Goal: Find specific page/section: Find specific page/section

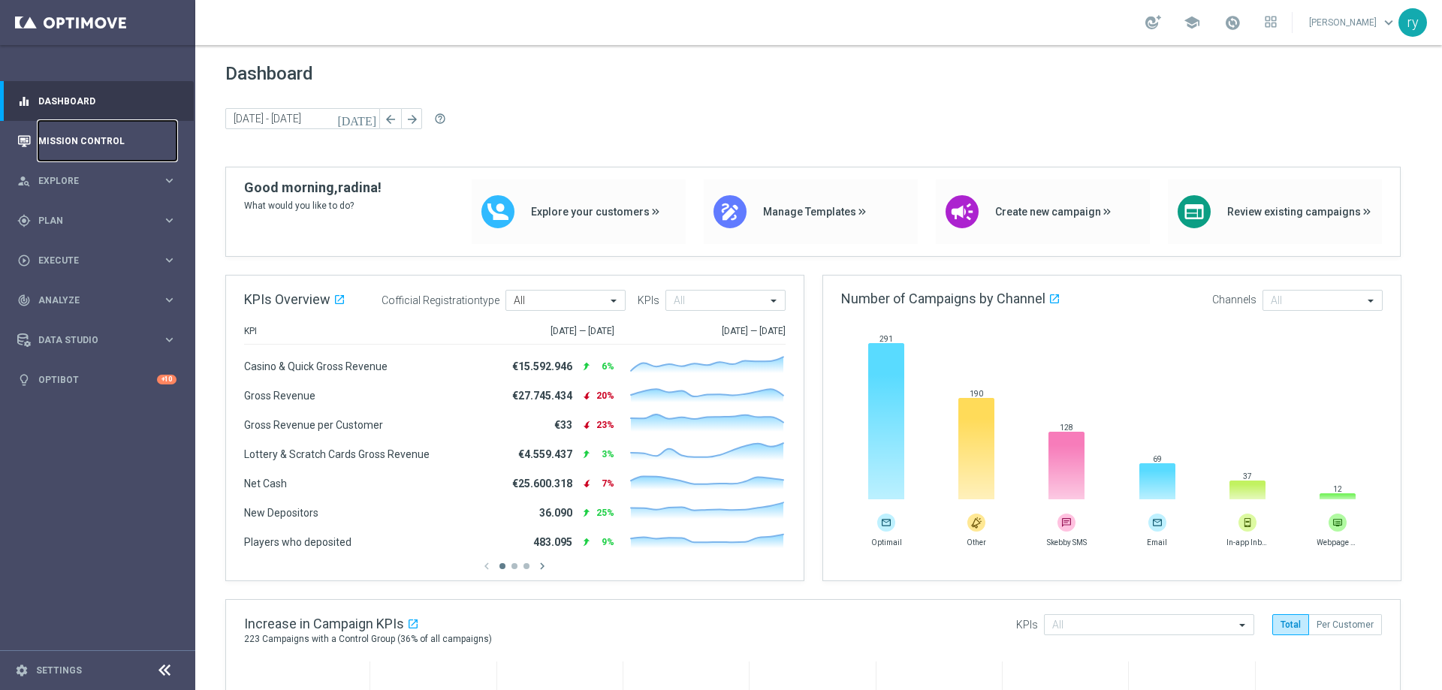
click at [101, 131] on link "Mission Control" at bounding box center [107, 141] width 138 height 40
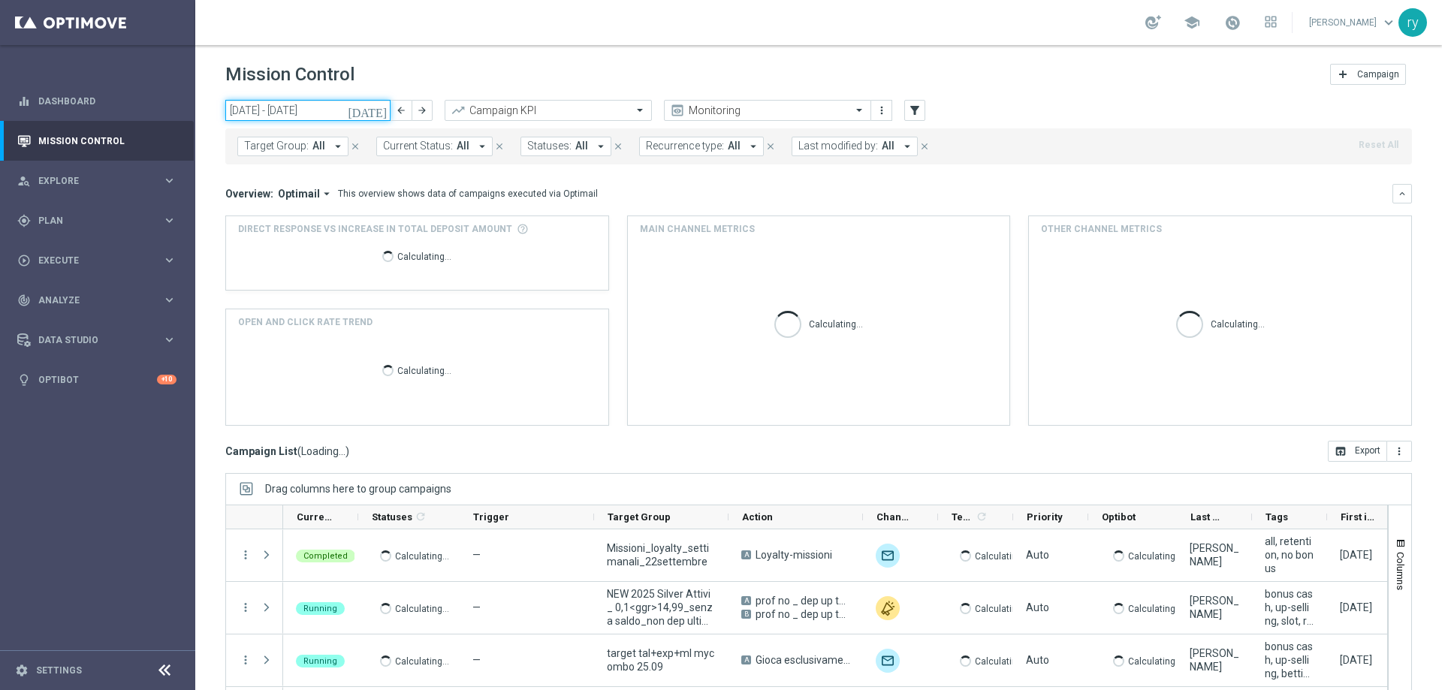
click at [325, 112] on input "[DATE] - [DATE]" at bounding box center [307, 110] width 165 height 21
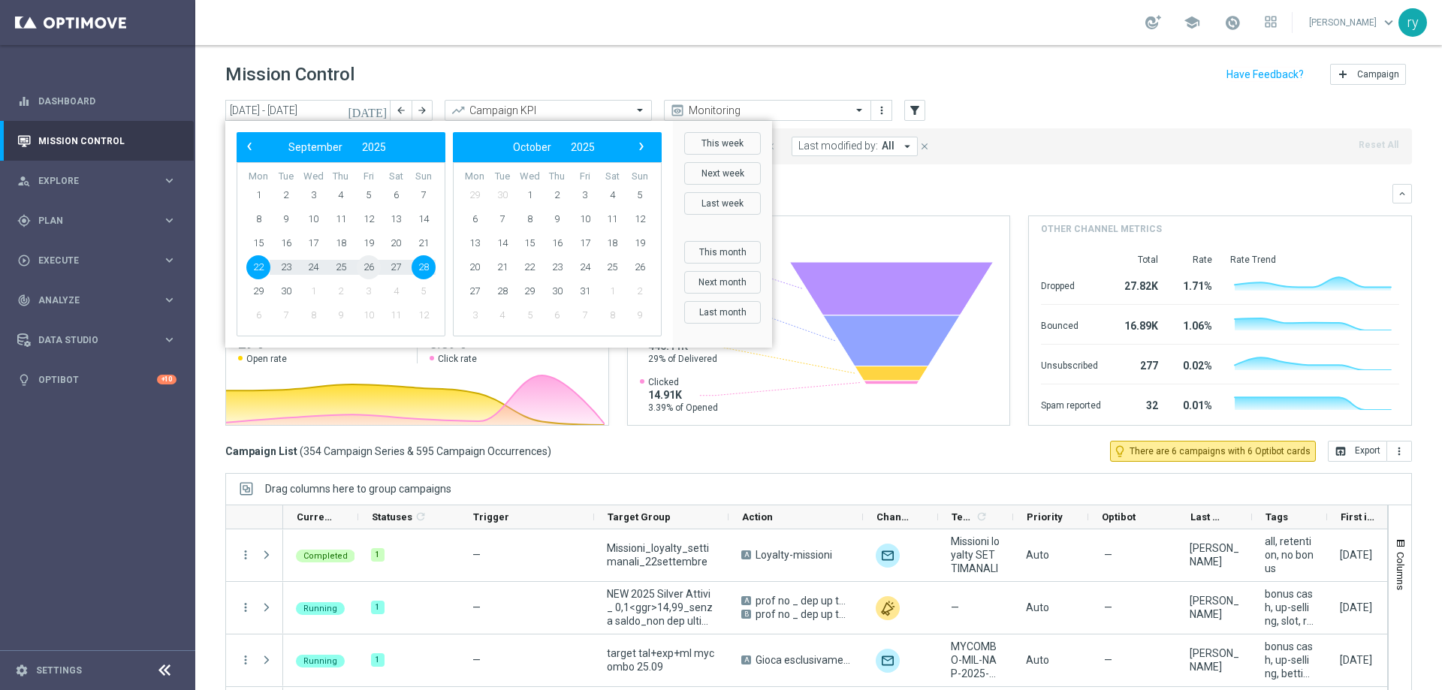
click at [365, 262] on span "26" at bounding box center [369, 267] width 24 height 24
type input "[DATE] - [DATE]"
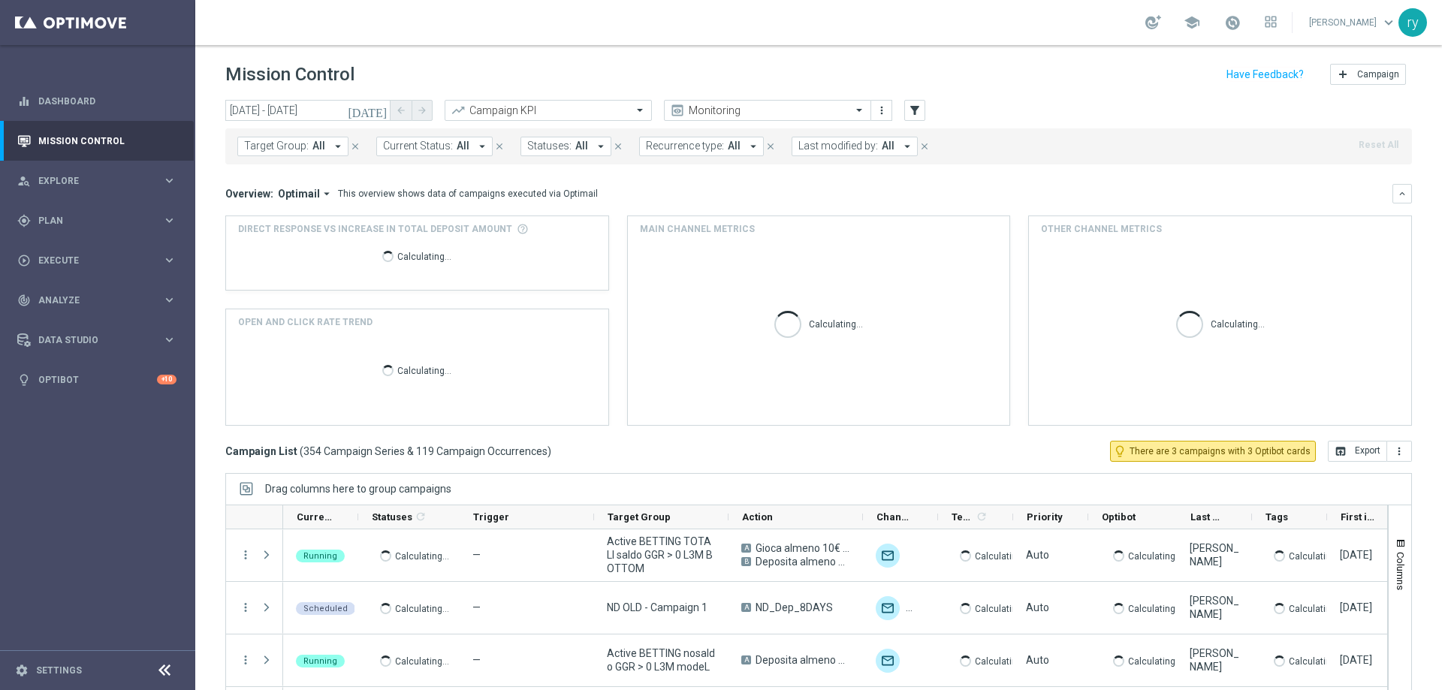
click at [901, 143] on icon "arrow_drop_down" at bounding box center [908, 147] width 14 height 14
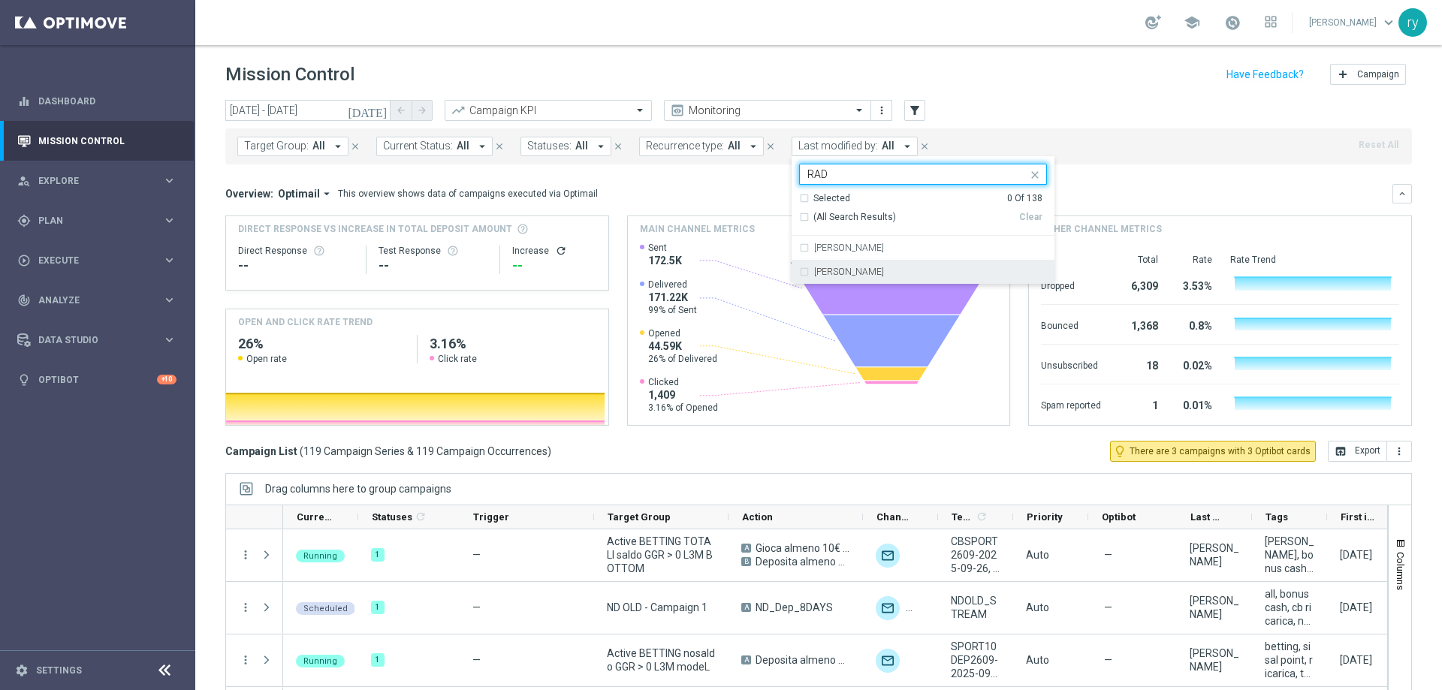
click at [878, 270] on div "[PERSON_NAME]" at bounding box center [930, 271] width 233 height 9
type input "RAD"
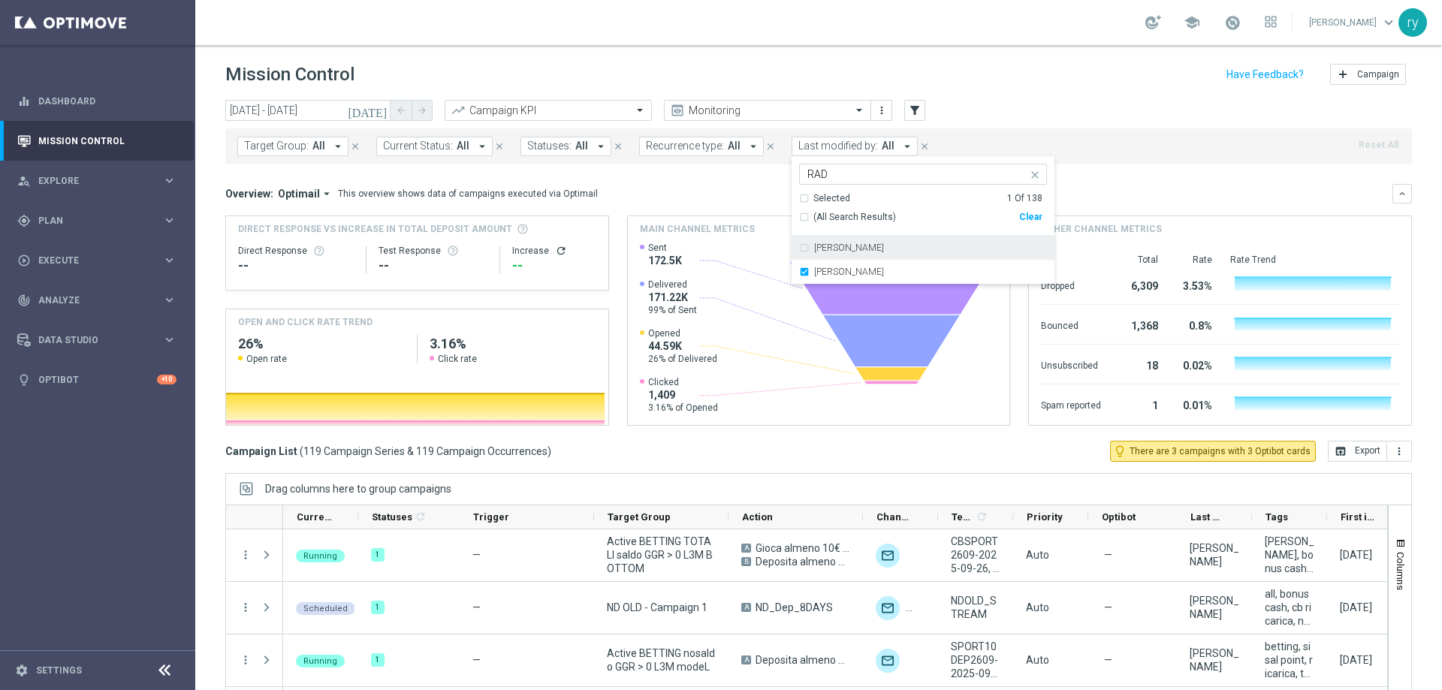
click at [1108, 175] on mini-dashboard "Overview: Optimail arrow_drop_down This overview shows data of campaigns execut…" at bounding box center [818, 303] width 1187 height 276
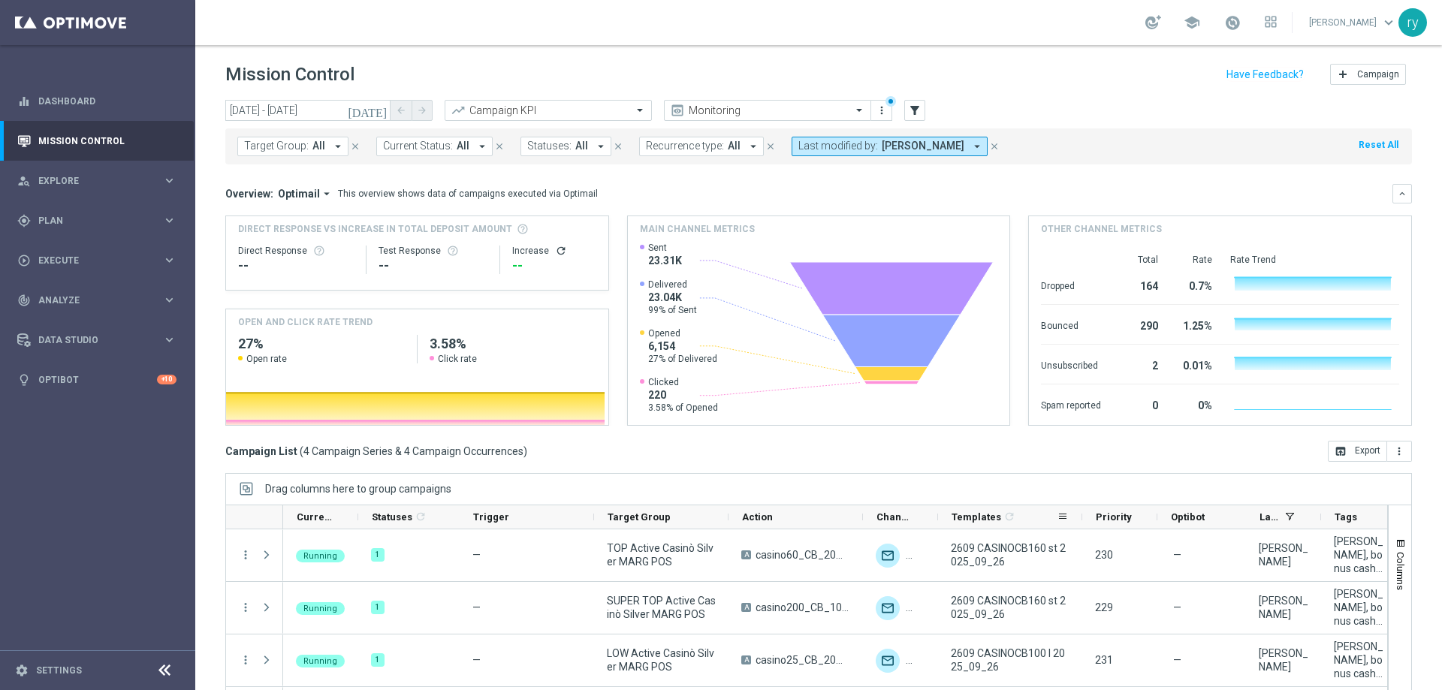
drag, startPoint x: 1011, startPoint y: 517, endPoint x: 1080, endPoint y: 509, distance: 69.6
click at [1080, 509] on div at bounding box center [1083, 517] width 6 height 23
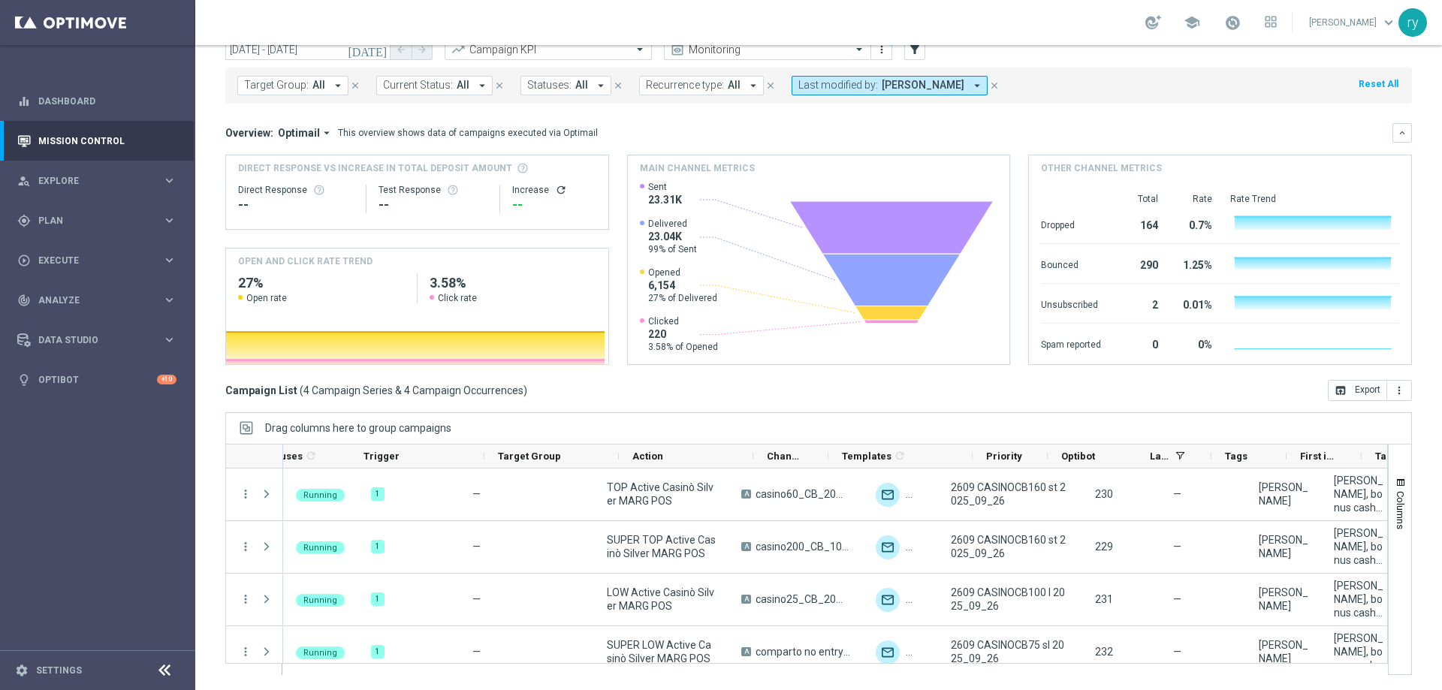
scroll to position [0, 255]
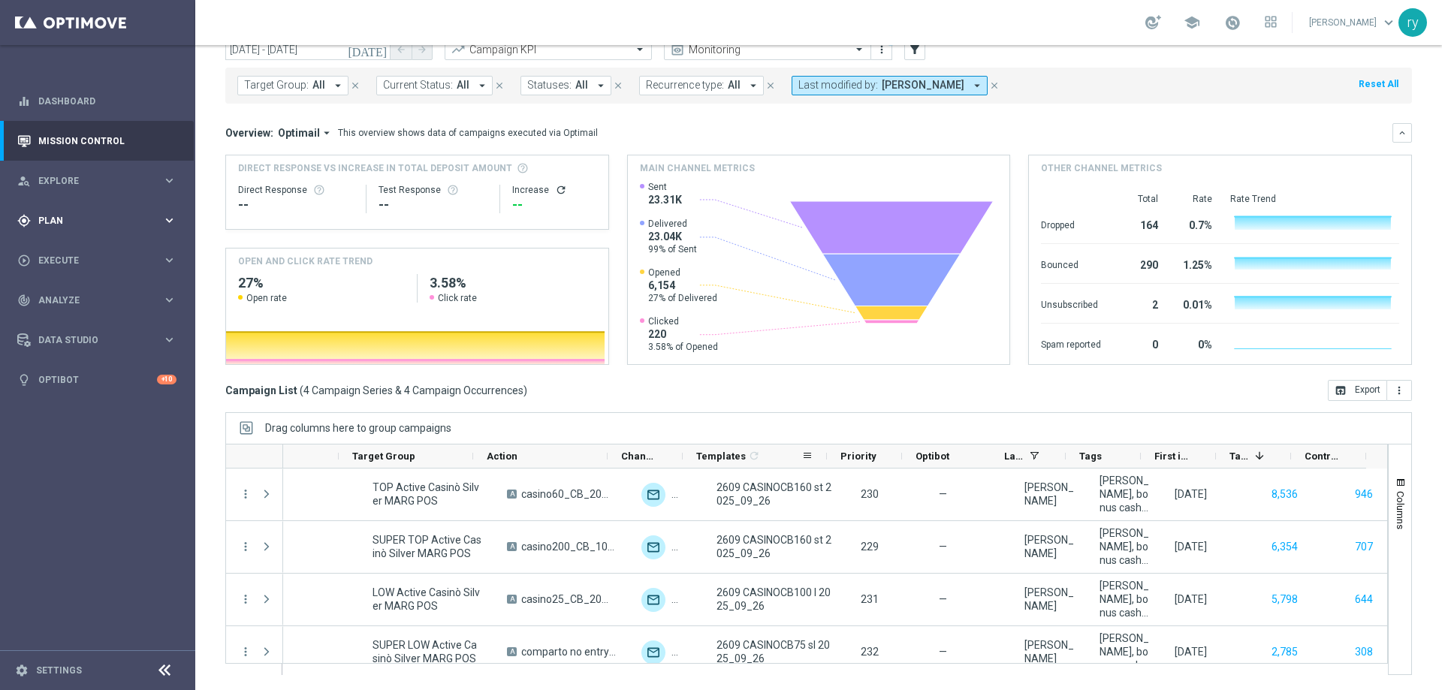
click at [114, 210] on div "gps_fixed Plan keyboard_arrow_right" at bounding box center [97, 221] width 194 height 40
click at [86, 294] on span "Templates" at bounding box center [93, 296] width 107 height 9
click at [87, 320] on link "Optimail" at bounding box center [102, 319] width 110 height 12
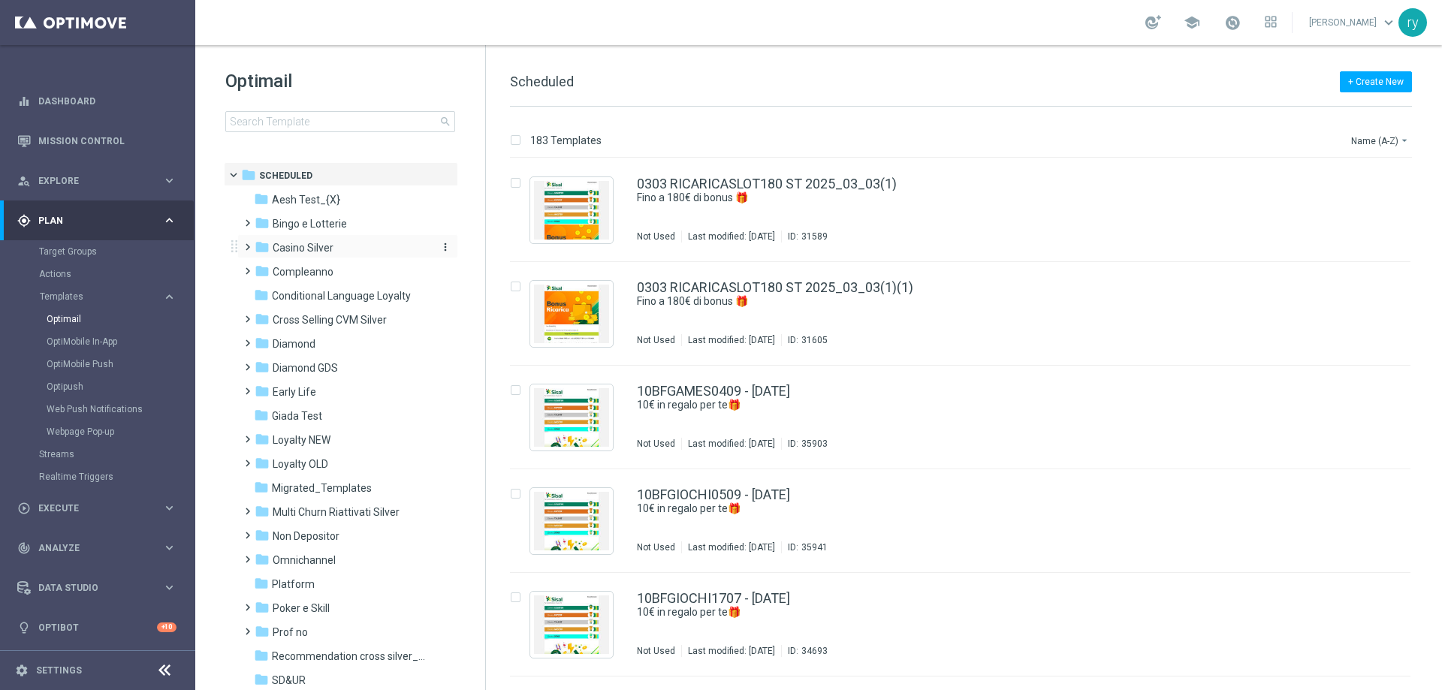
click at [330, 240] on div "folder Casino Silver" at bounding box center [341, 248] width 173 height 17
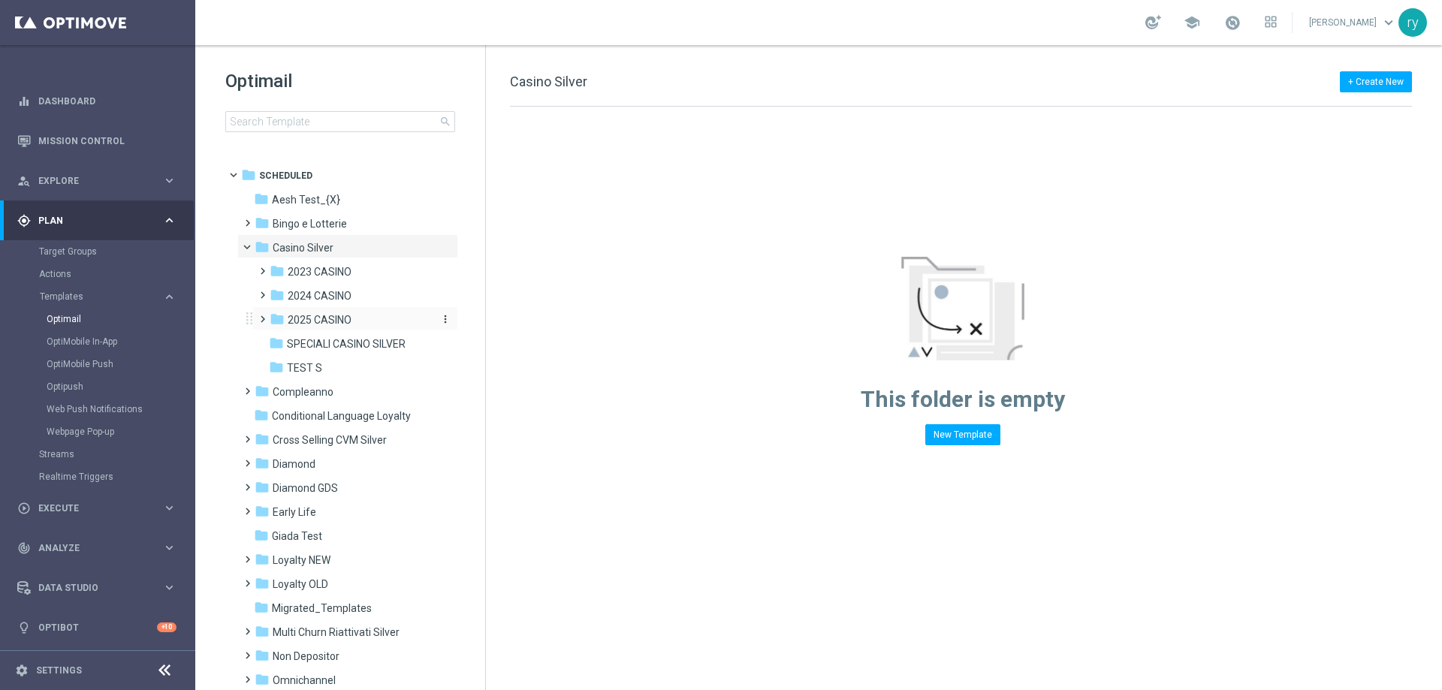
click at [321, 319] on span "2025 CASINO" at bounding box center [320, 320] width 64 height 14
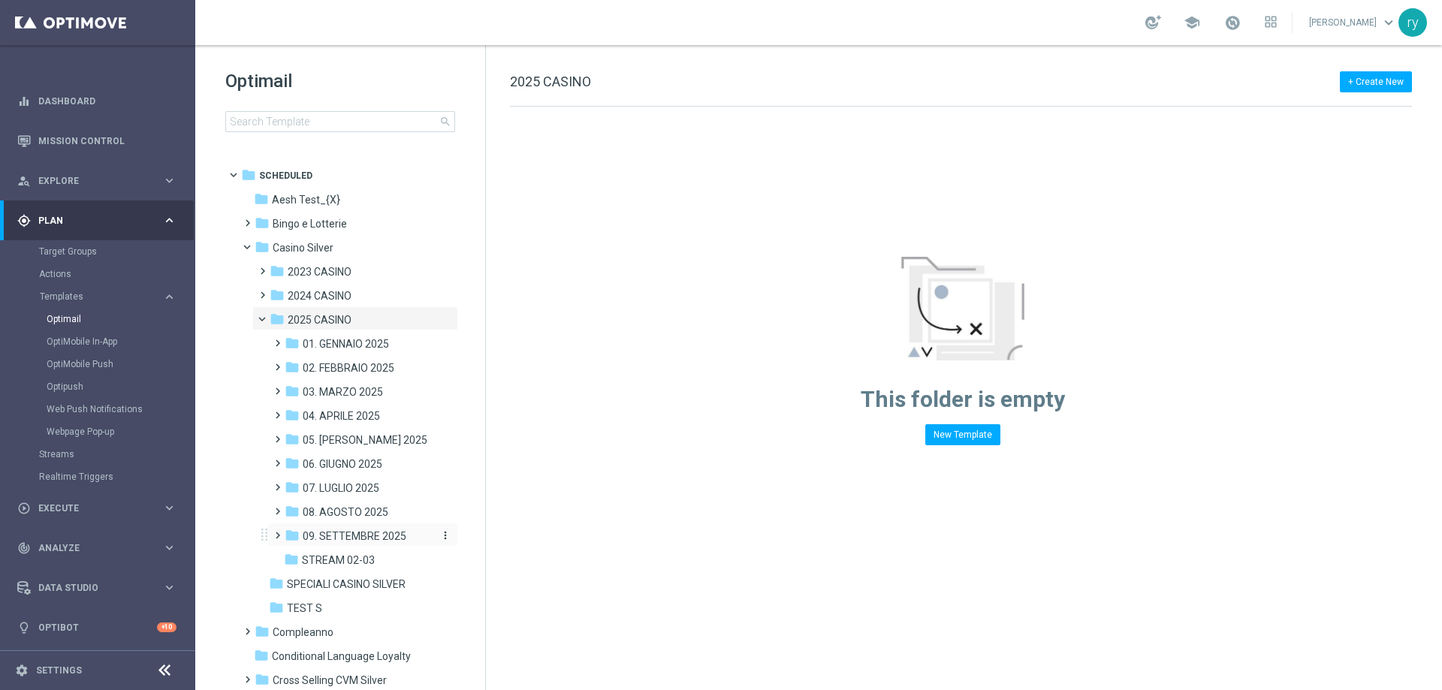
click at [349, 533] on span "09. SETTEMBRE 2025" at bounding box center [355, 537] width 104 height 14
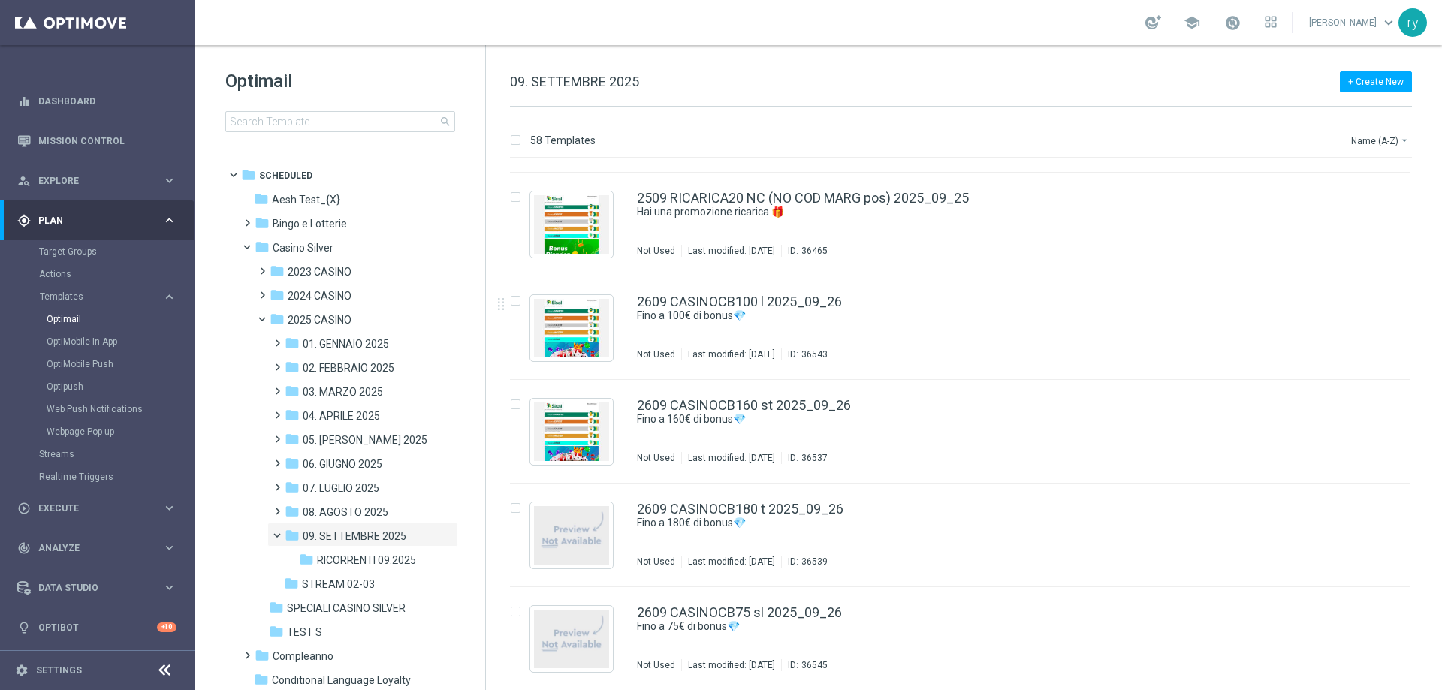
scroll to position [5481, 0]
click at [72, 138] on link "Mission Control" at bounding box center [107, 141] width 138 height 40
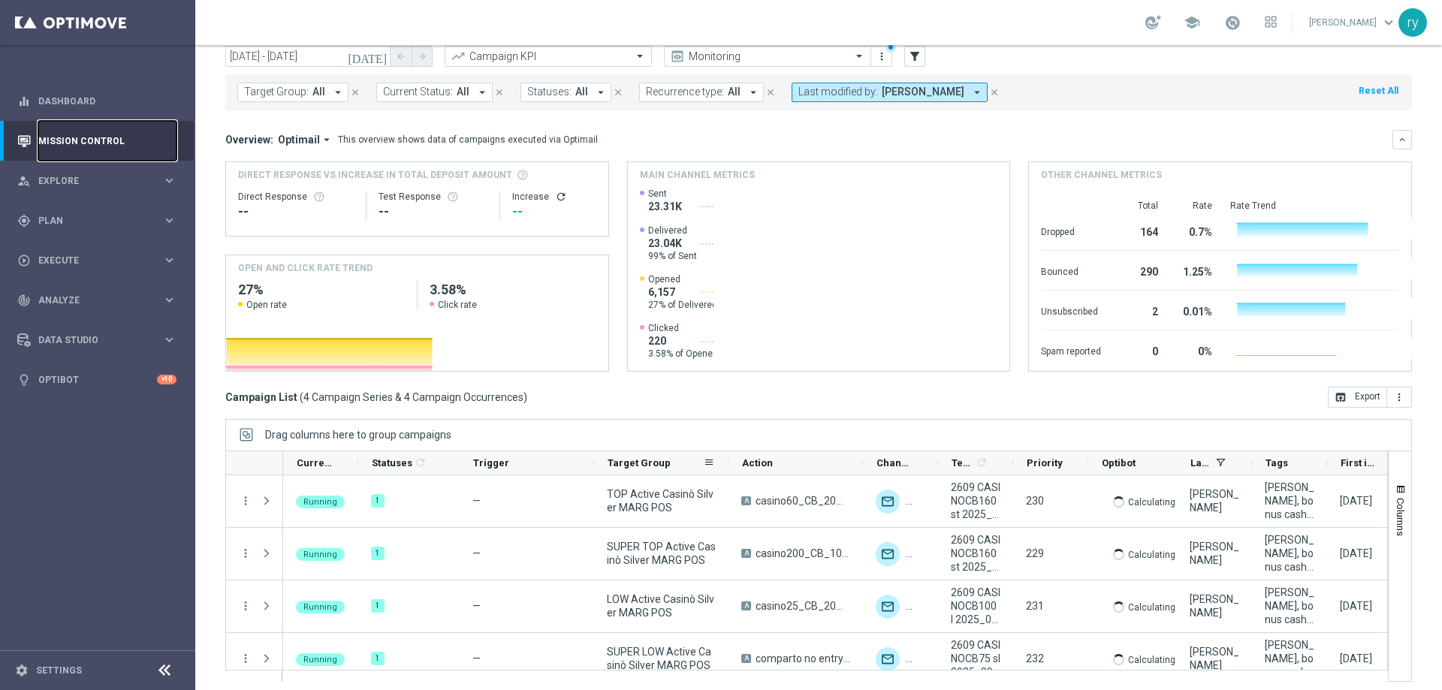
scroll to position [61, 0]
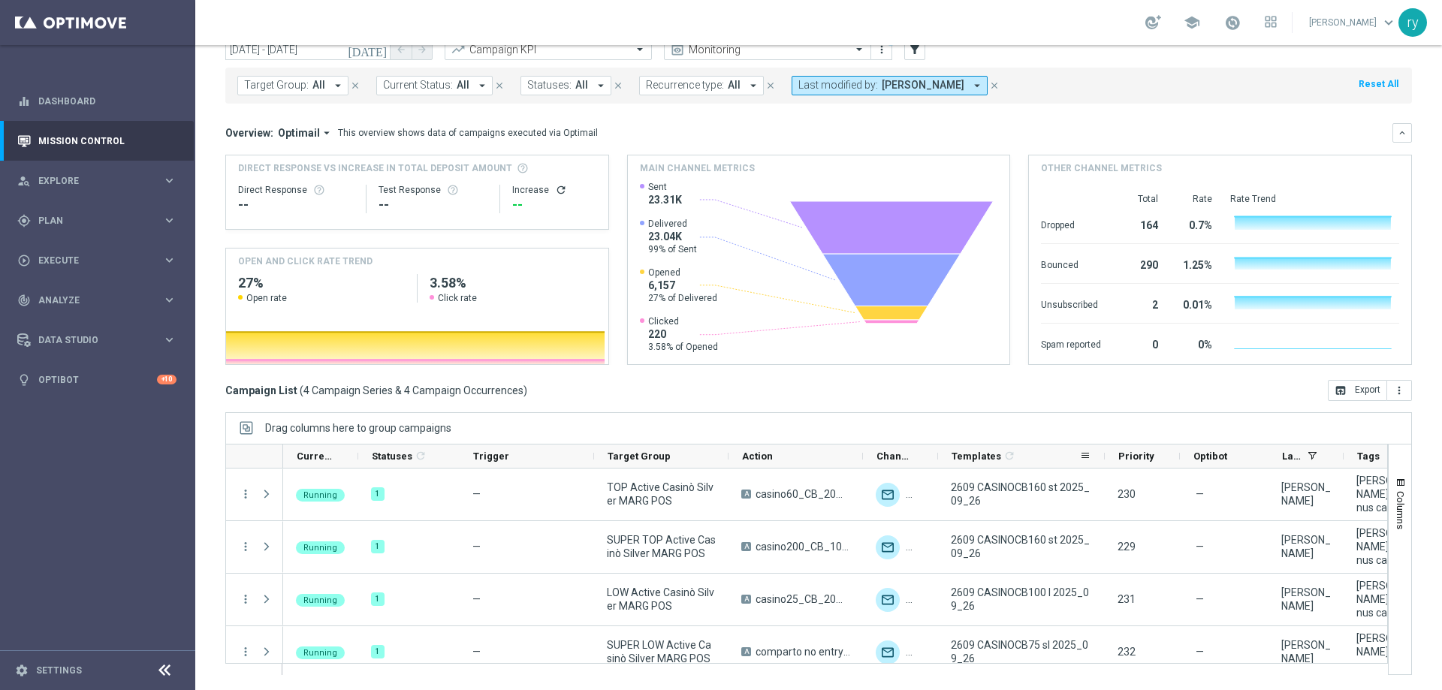
drag, startPoint x: 1010, startPoint y: 458, endPoint x: 1112, endPoint y: 451, distance: 101.7
click at [1108, 451] on div at bounding box center [1105, 456] width 6 height 23
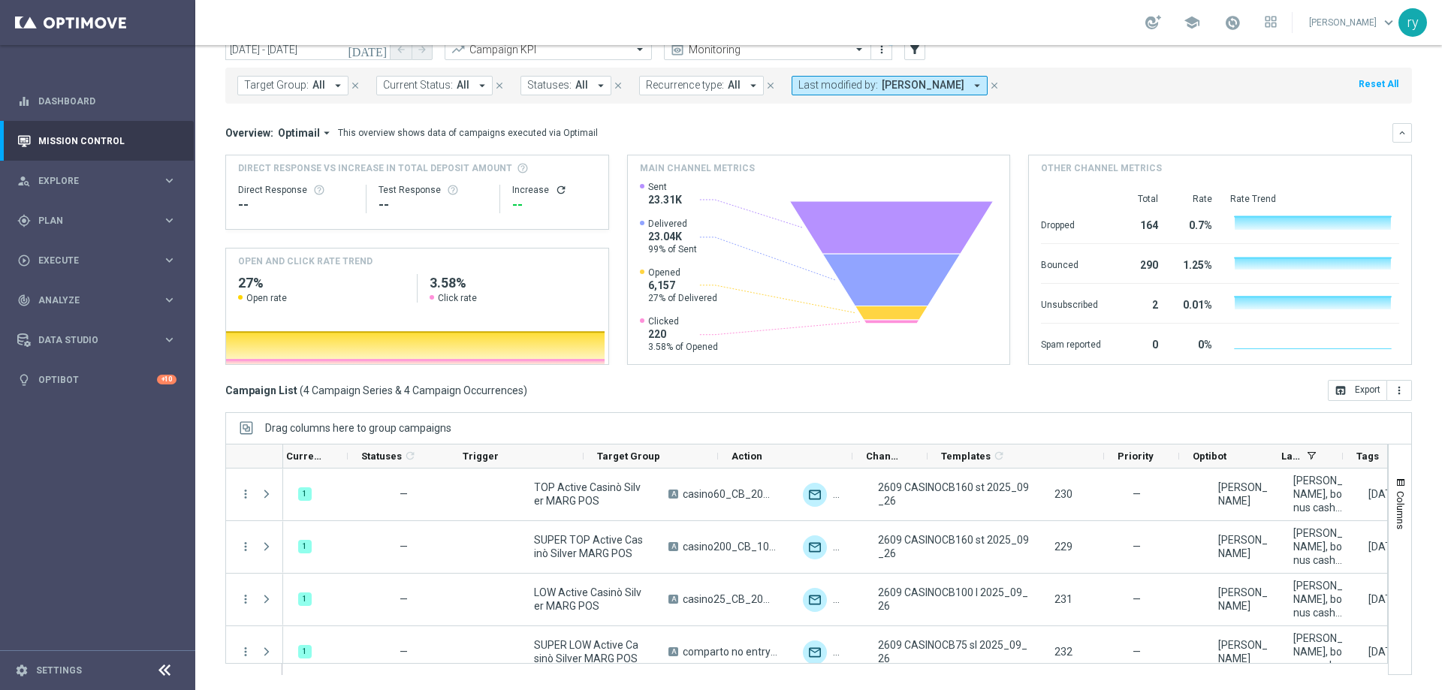
scroll to position [0, 0]
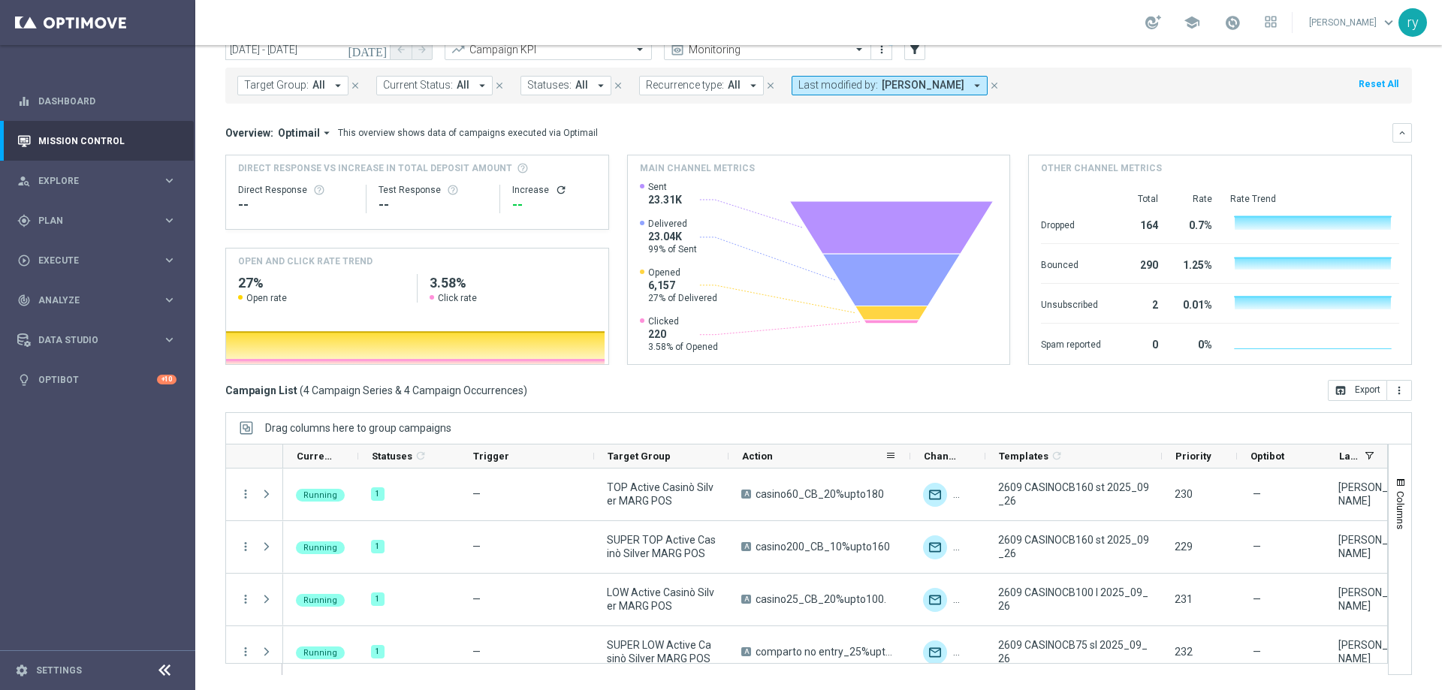
drag, startPoint x: 861, startPoint y: 457, endPoint x: 908, endPoint y: 464, distance: 47.7
click at [908, 464] on div at bounding box center [910, 456] width 6 height 23
